Goal: Task Accomplishment & Management: Manage account settings

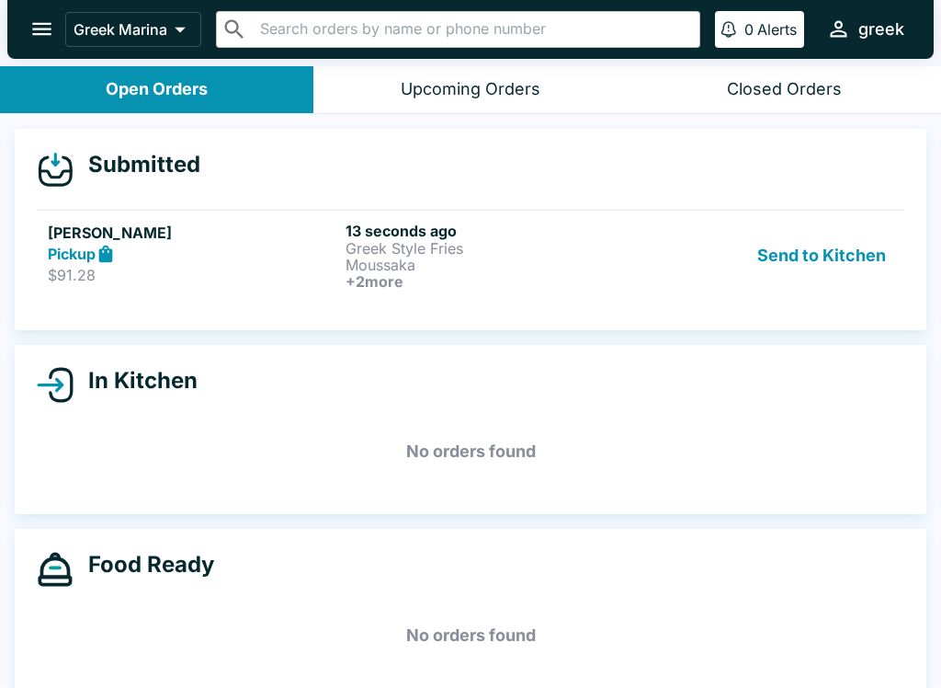
scroll to position [3, 0]
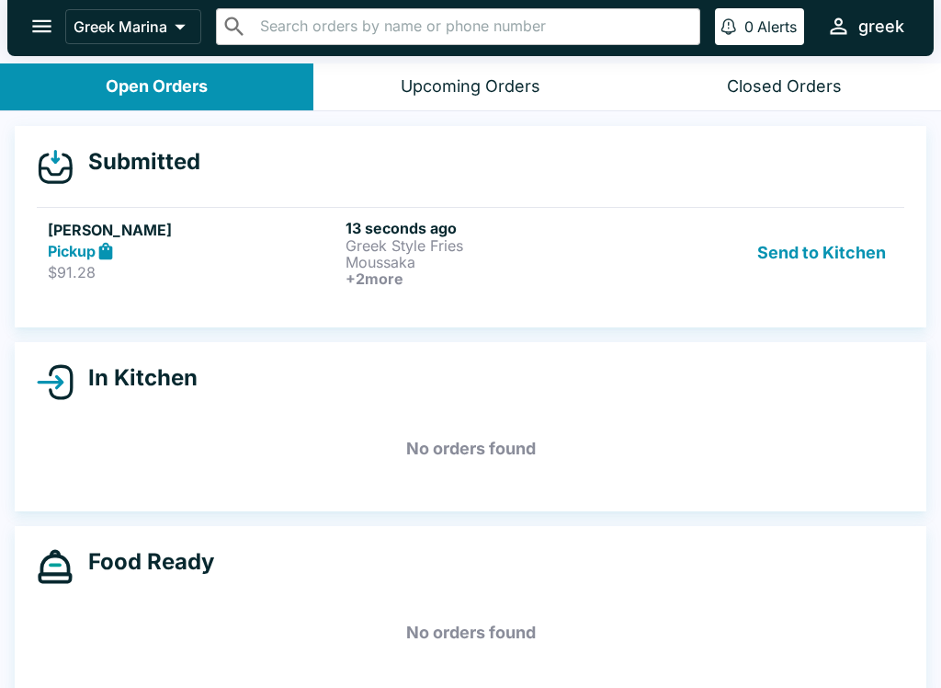
click at [845, 247] on button "Send to Kitchen" at bounding box center [821, 253] width 143 height 68
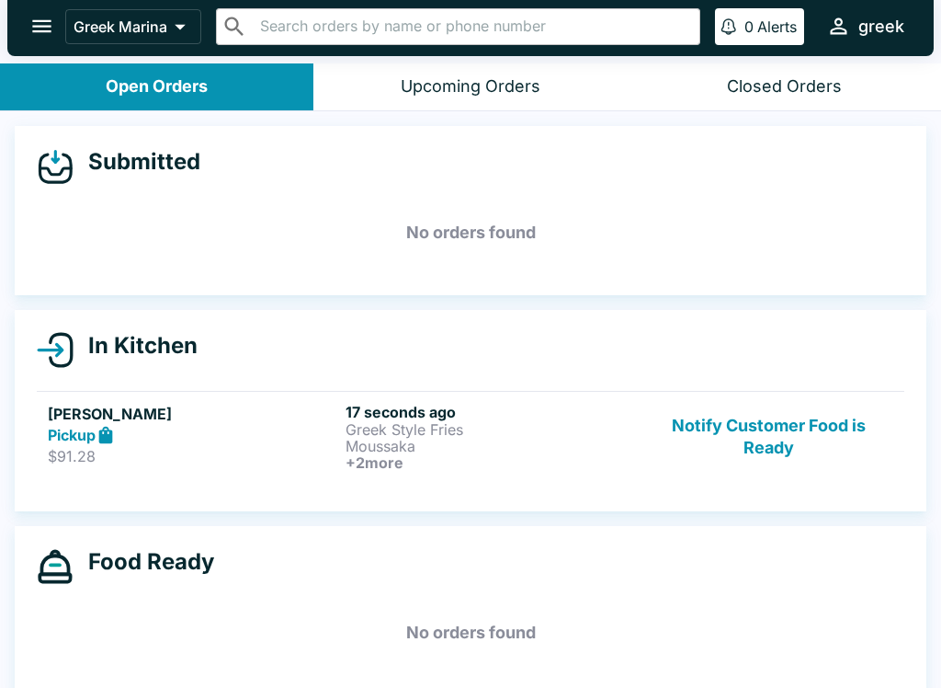
click at [544, 438] on p "Moussaka" at bounding box center [491, 446] width 290 height 17
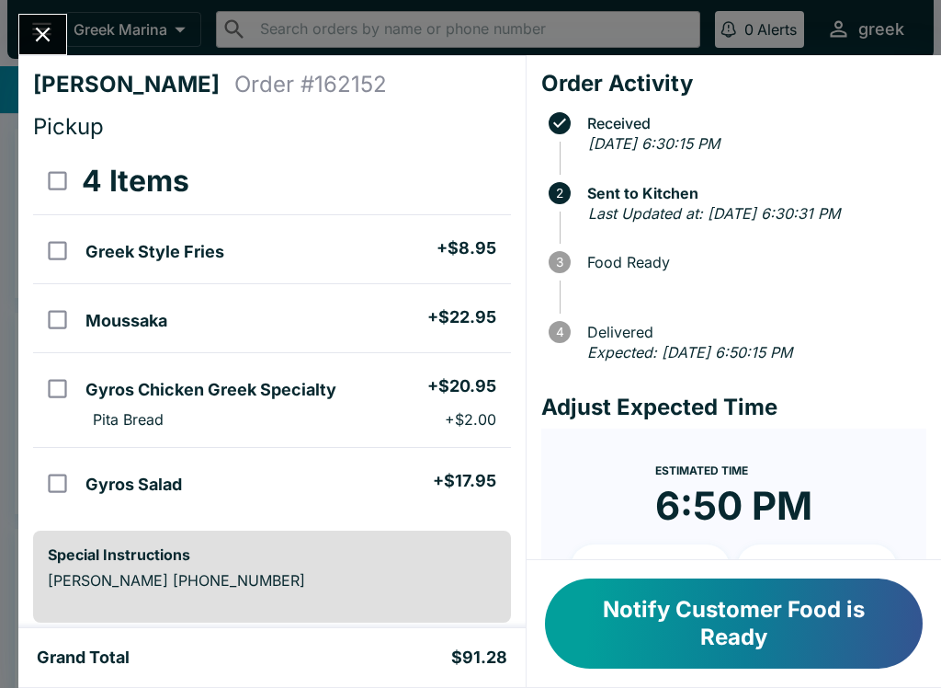
click at [792, 616] on button "Notify Customer Food is Ready" at bounding box center [734, 623] width 378 height 90
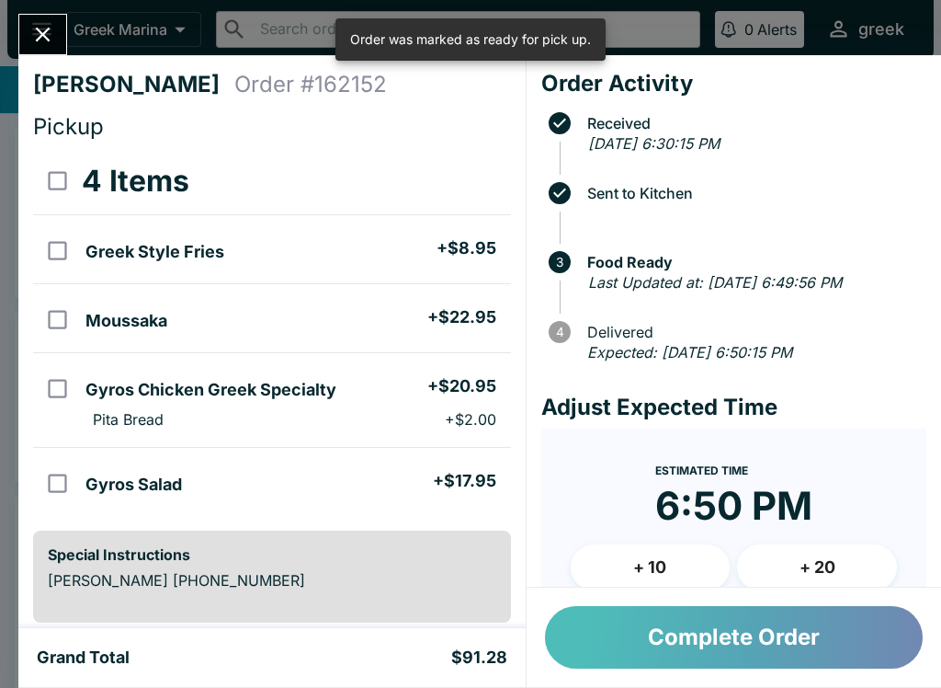
click at [847, 644] on button "Complete Order" at bounding box center [734, 637] width 378 height 63
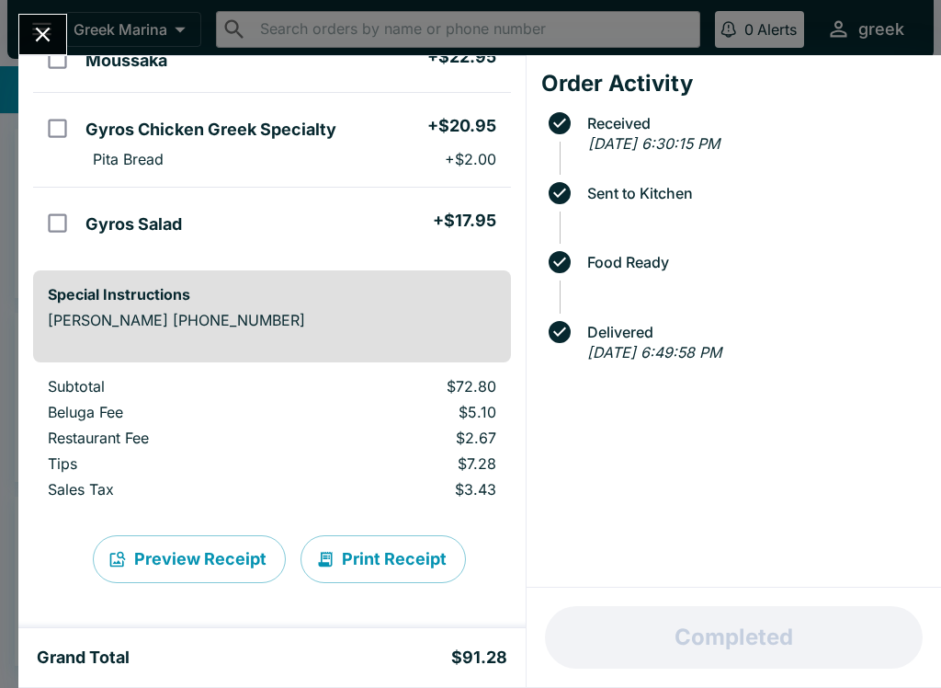
scroll to position [260, 0]
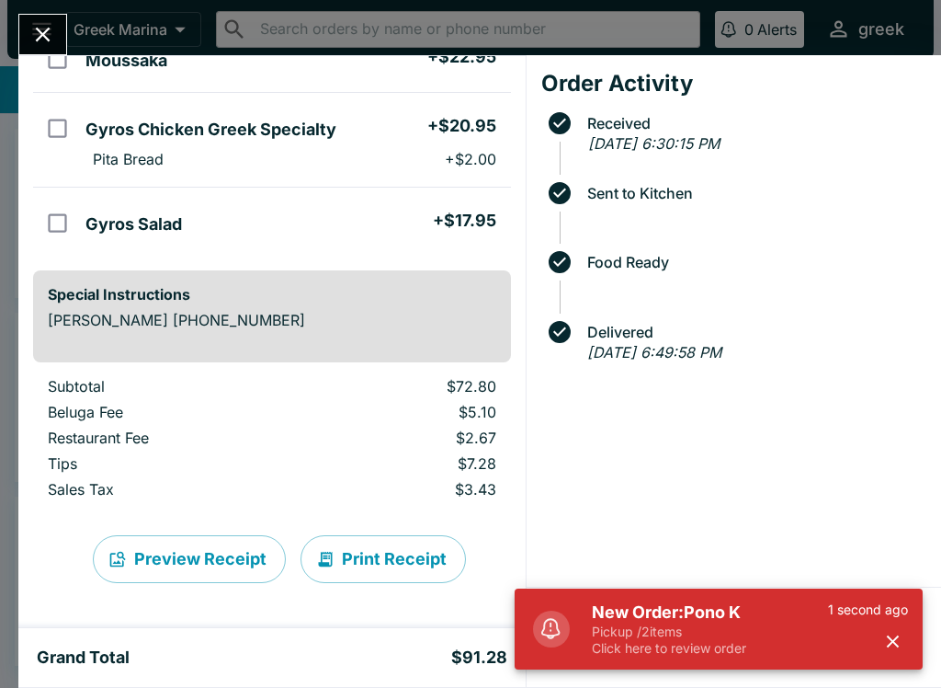
click at [763, 625] on p "Pickup / 2 items" at bounding box center [710, 631] width 236 height 17
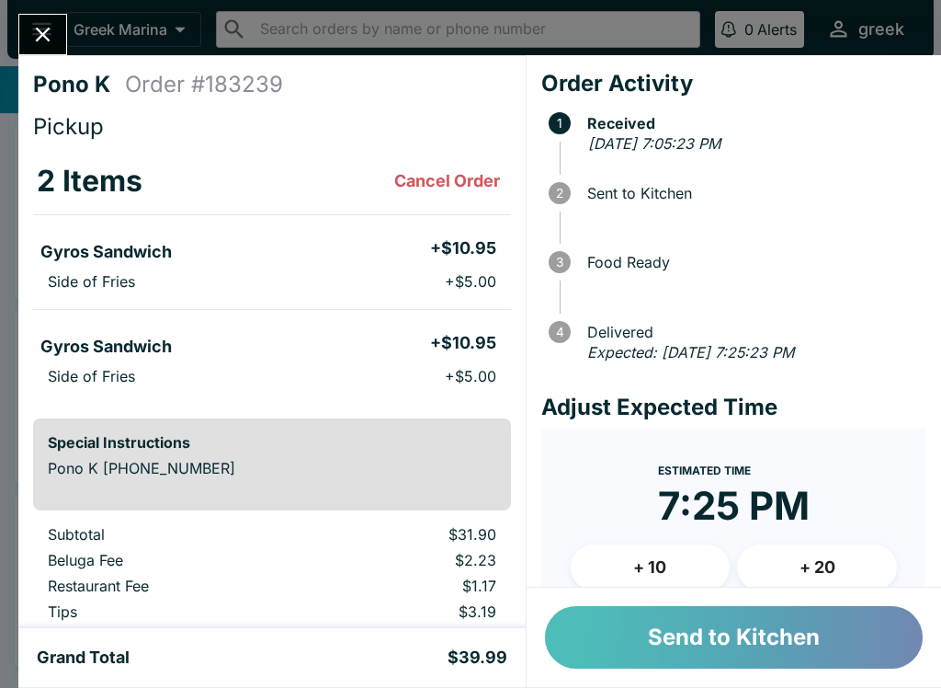
click at [828, 637] on button "Send to Kitchen" at bounding box center [734, 637] width 378 height 63
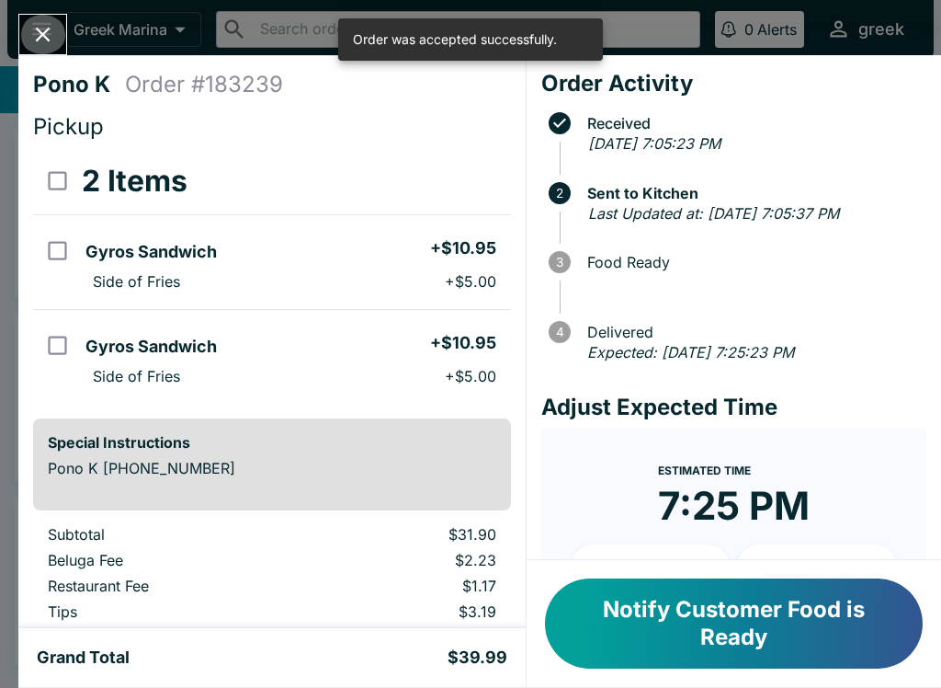
click at [63, 41] on button "Close" at bounding box center [42, 35] width 47 height 40
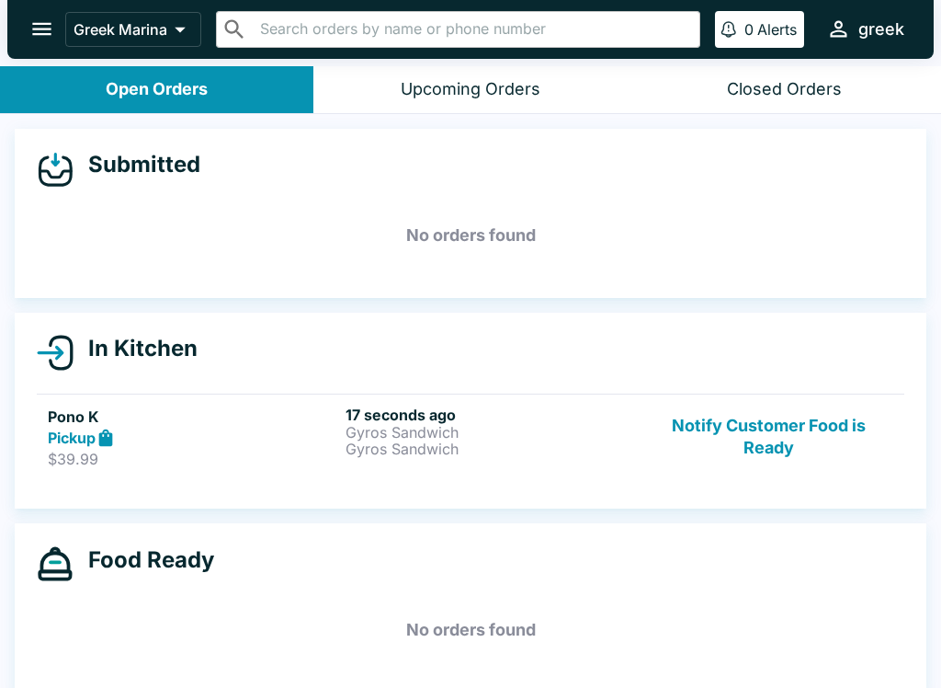
click at [770, 439] on button "Notify Customer Food is Ready" at bounding box center [768, 436] width 249 height 63
